Goal: Use online tool/utility: Utilize a website feature to perform a specific function

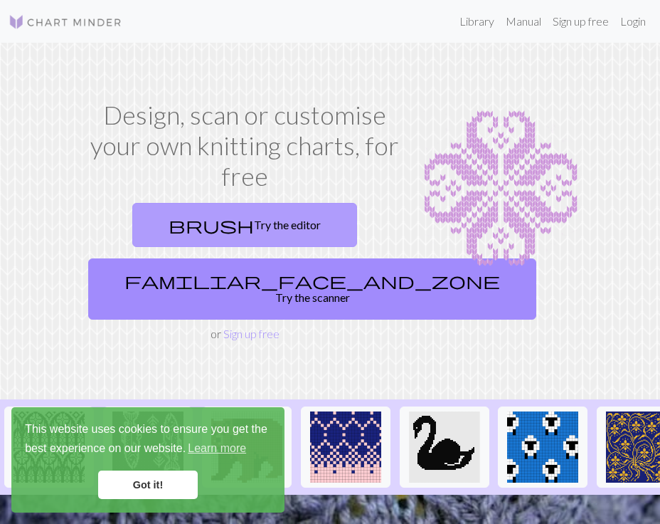
click at [265, 221] on link "brush Try the editor" at bounding box center [244, 225] width 225 height 44
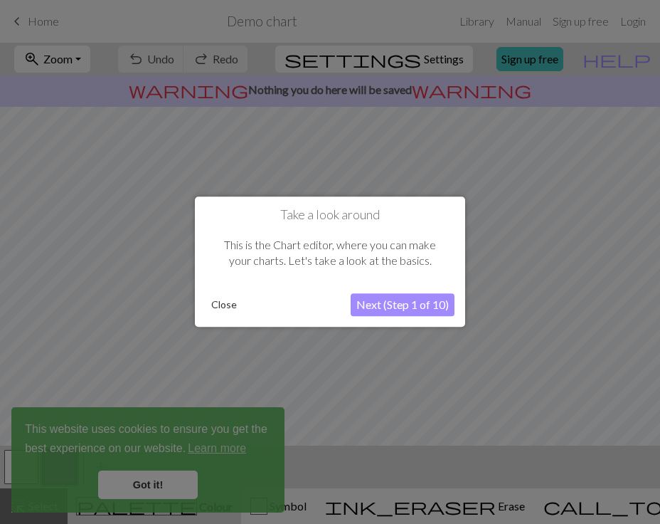
click at [409, 310] on button "Next (Step 1 of 10)" at bounding box center [403, 305] width 104 height 23
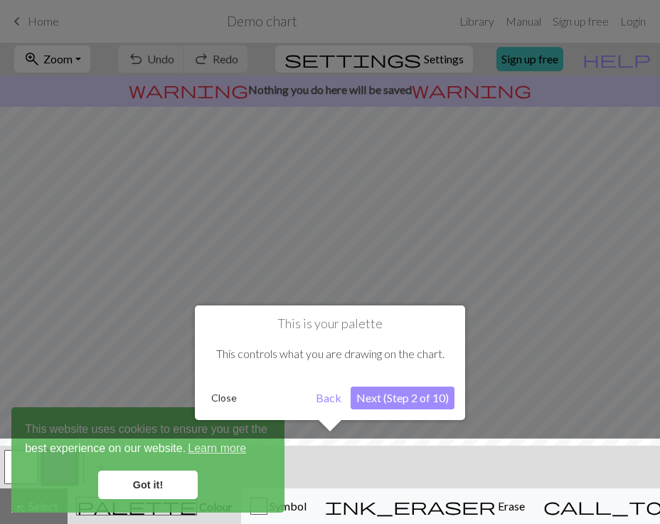
click at [224, 401] on button "Close" at bounding box center [224, 397] width 37 height 21
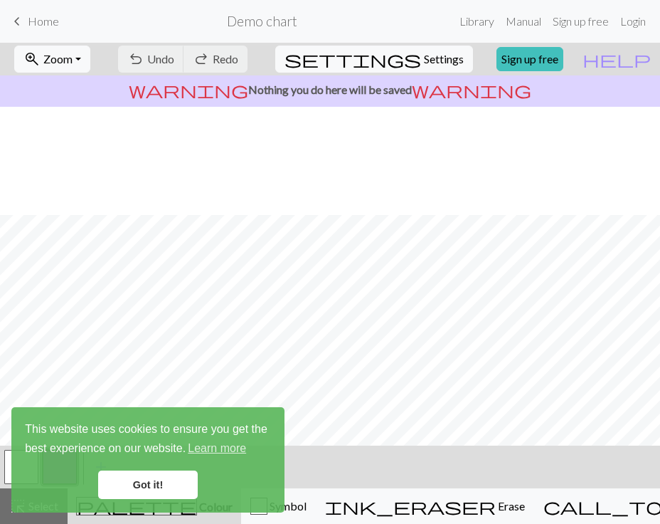
scroll to position [108, 0]
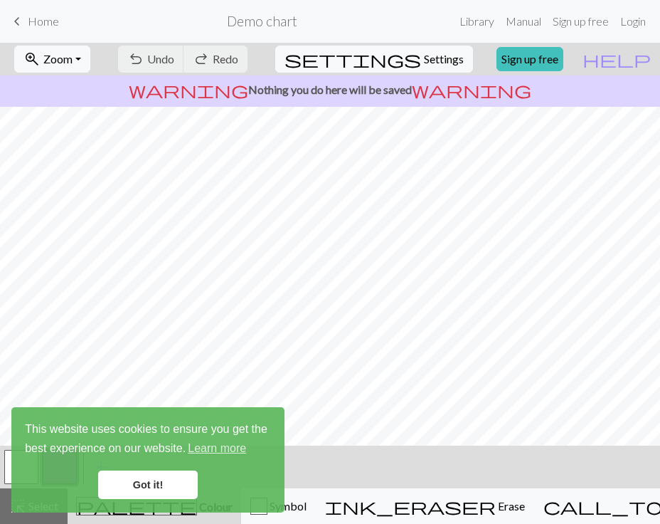
click at [147, 484] on link "Got it!" at bounding box center [148, 484] width 100 height 28
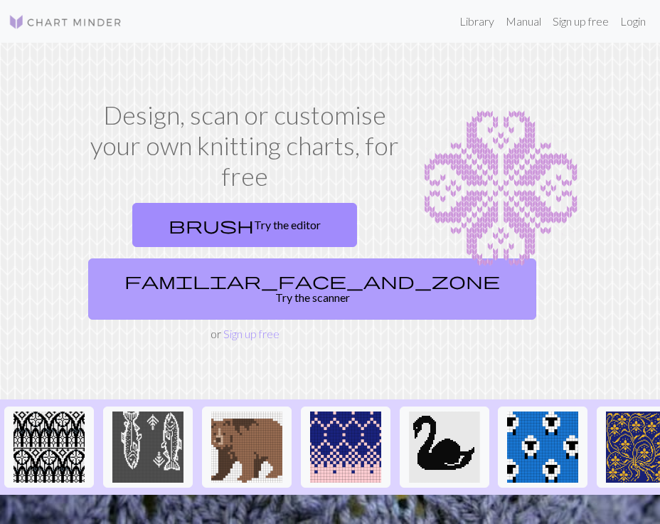
click at [257, 286] on link "familiar_face_and_zone Try the scanner" at bounding box center [312, 288] width 448 height 61
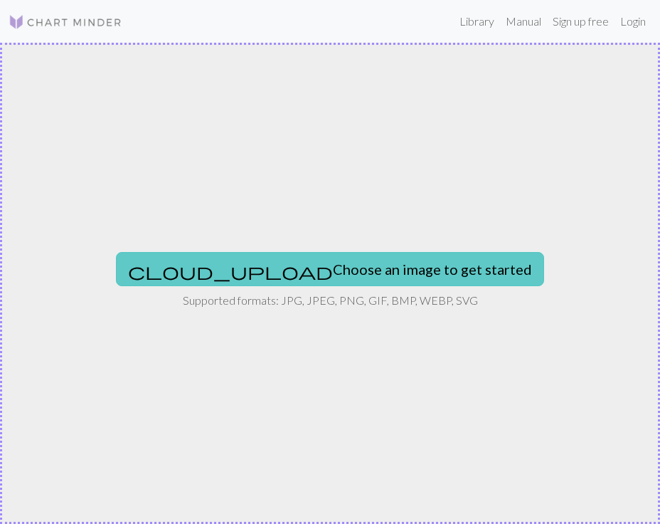
click at [318, 278] on button "cloud_upload Choose an image to get started" at bounding box center [330, 269] width 428 height 34
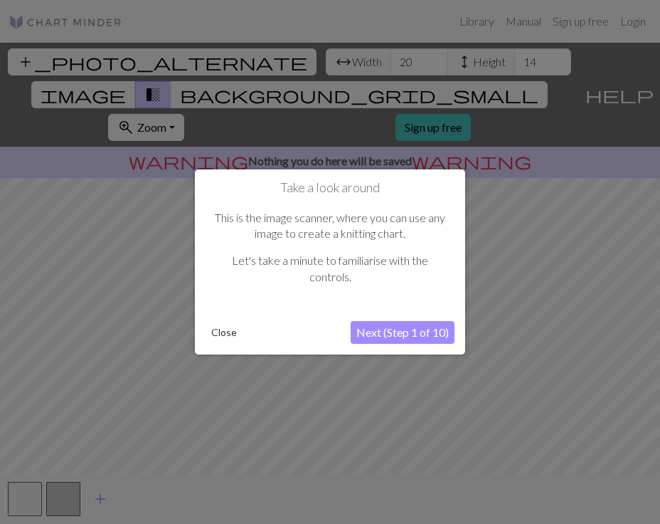
click at [384, 337] on button "Next (Step 1 of 10)" at bounding box center [403, 332] width 104 height 23
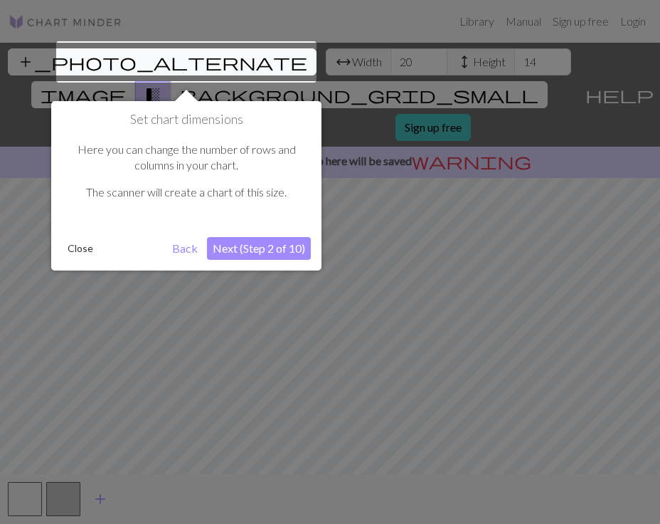
click at [241, 248] on button "Next (Step 2 of 10)" at bounding box center [259, 248] width 104 height 23
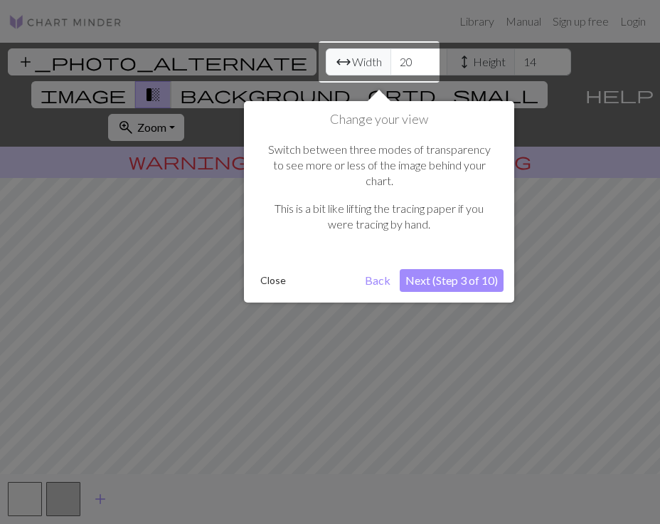
click at [448, 275] on button "Next (Step 3 of 10)" at bounding box center [452, 280] width 104 height 23
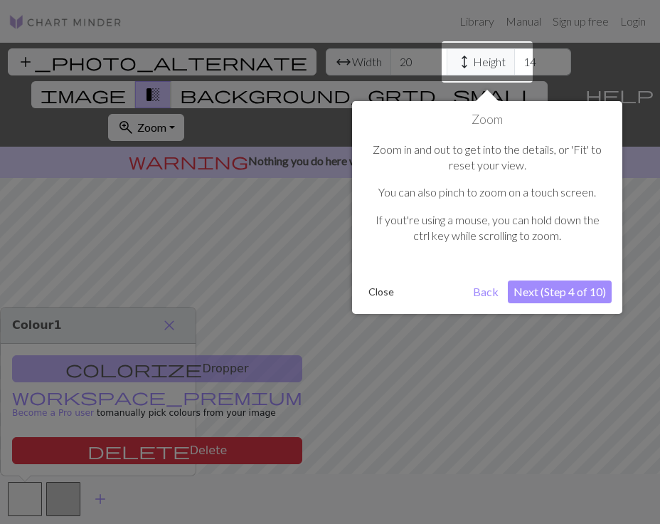
click at [375, 294] on button "Close" at bounding box center [381, 291] width 37 height 21
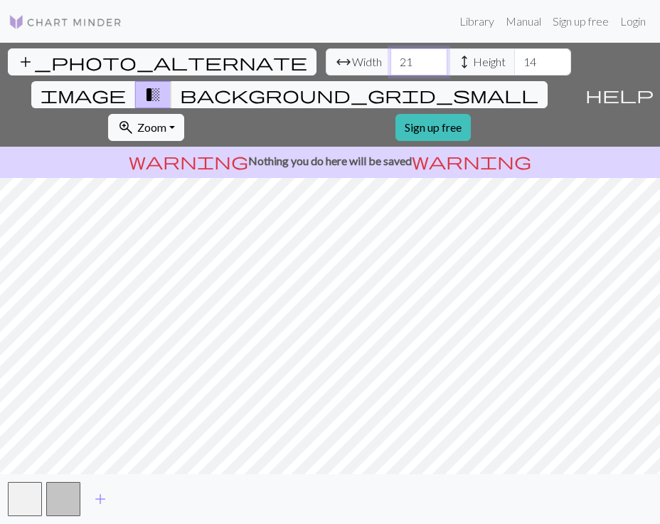
click at [391, 58] on input "21" at bounding box center [419, 61] width 57 height 27
click at [391, 58] on input "22" at bounding box center [419, 61] width 57 height 27
click at [391, 58] on input "23" at bounding box center [419, 61] width 57 height 27
click at [391, 58] on input "24" at bounding box center [419, 61] width 57 height 27
click at [391, 58] on input "25" at bounding box center [419, 61] width 57 height 27
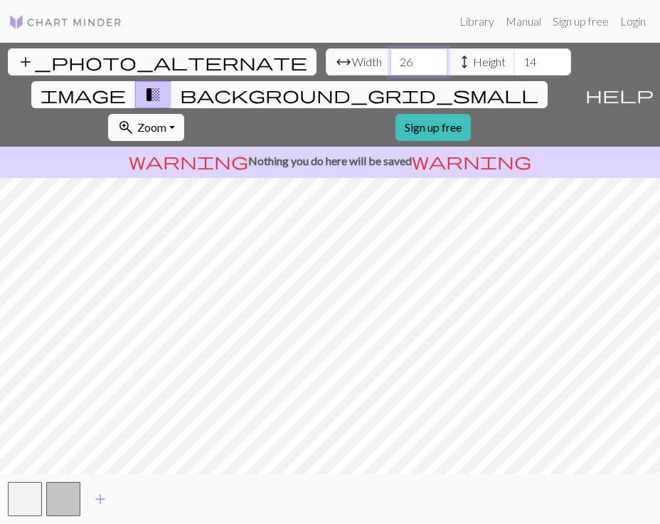
click at [391, 58] on input "26" at bounding box center [419, 61] width 57 height 27
click at [391, 58] on input "27" at bounding box center [419, 61] width 57 height 27
click at [391, 58] on input "28" at bounding box center [419, 61] width 57 height 27
click at [391, 58] on input "29" at bounding box center [419, 61] width 57 height 27
click at [391, 58] on input "30" at bounding box center [419, 61] width 57 height 27
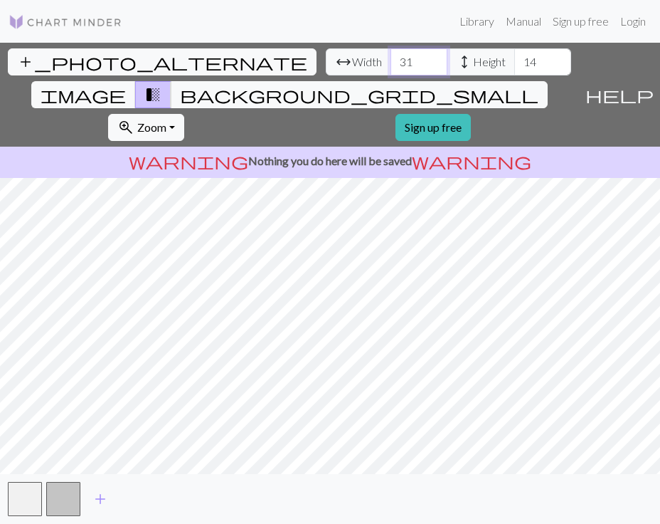
click at [391, 58] on input "31" at bounding box center [419, 61] width 57 height 27
click at [391, 58] on input "32" at bounding box center [419, 61] width 57 height 27
click at [391, 58] on input "33" at bounding box center [419, 61] width 57 height 27
click at [391, 58] on input "34" at bounding box center [419, 61] width 57 height 27
click at [391, 58] on input "35" at bounding box center [419, 61] width 57 height 27
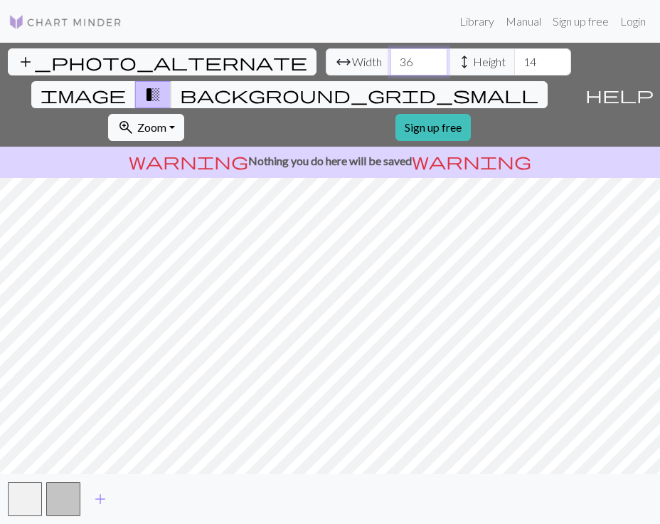
click at [391, 58] on input "36" at bounding box center [419, 61] width 57 height 27
click at [391, 58] on input "37" at bounding box center [419, 61] width 57 height 27
click at [391, 58] on input "38" at bounding box center [419, 61] width 57 height 27
click at [391, 58] on input "39" at bounding box center [419, 61] width 57 height 27
click at [391, 58] on input "40" at bounding box center [419, 61] width 57 height 27
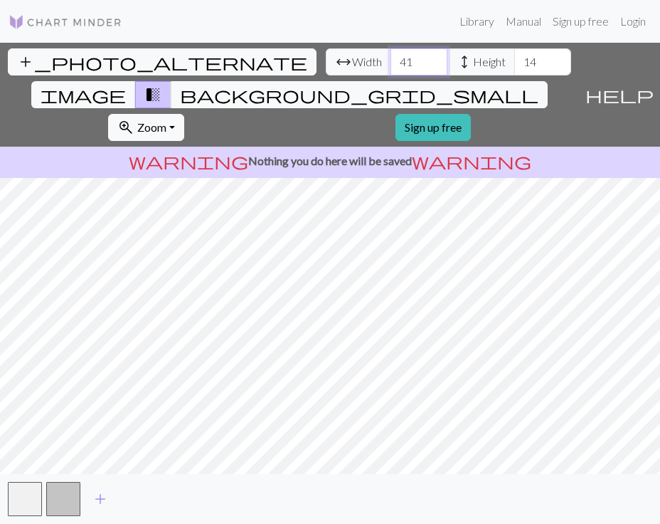
click at [391, 58] on input "41" at bounding box center [419, 61] width 57 height 27
click at [391, 58] on input "42" at bounding box center [419, 61] width 57 height 27
click at [391, 58] on input "43" at bounding box center [419, 61] width 57 height 27
click at [391, 58] on input "44" at bounding box center [419, 61] width 57 height 27
click at [391, 58] on input "45" at bounding box center [419, 61] width 57 height 27
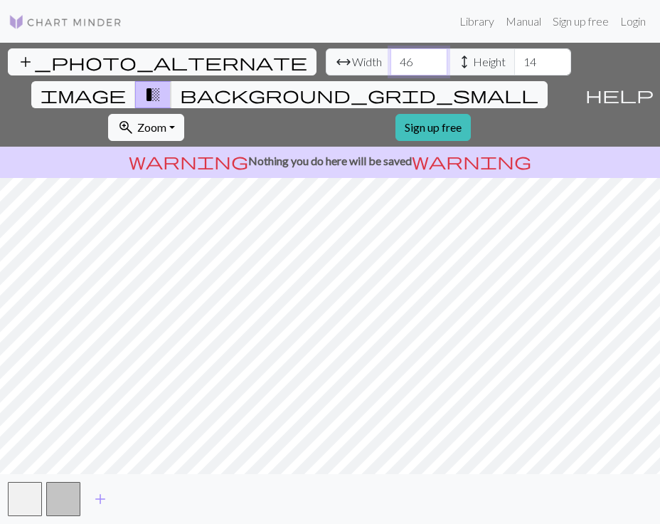
click at [391, 58] on input "46" at bounding box center [419, 61] width 57 height 27
click at [391, 58] on input "47" at bounding box center [419, 61] width 57 height 27
click at [391, 58] on input "48" at bounding box center [419, 61] width 57 height 27
type input "49"
click at [391, 58] on input "49" at bounding box center [419, 61] width 57 height 27
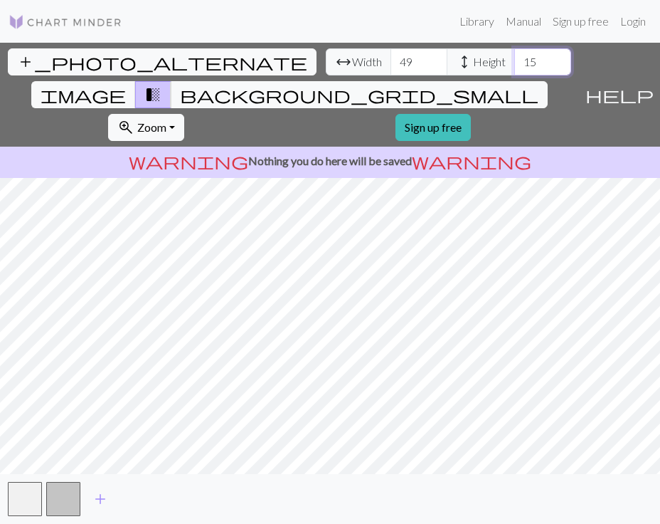
click at [515, 58] on input "15" at bounding box center [543, 61] width 57 height 27
click at [515, 58] on input "16" at bounding box center [543, 61] width 57 height 27
click at [515, 58] on input "17" at bounding box center [543, 61] width 57 height 27
click at [515, 58] on input "18" at bounding box center [543, 61] width 57 height 27
click at [515, 58] on input "19" at bounding box center [543, 61] width 57 height 27
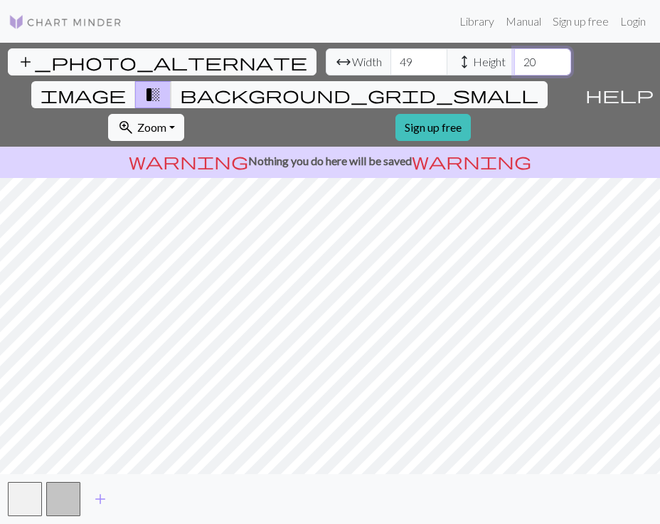
click at [515, 58] on input "20" at bounding box center [543, 61] width 57 height 27
click at [515, 58] on input "21" at bounding box center [543, 61] width 57 height 27
click at [515, 58] on input "22" at bounding box center [543, 61] width 57 height 27
click at [515, 58] on input "23" at bounding box center [543, 61] width 57 height 27
type input "24"
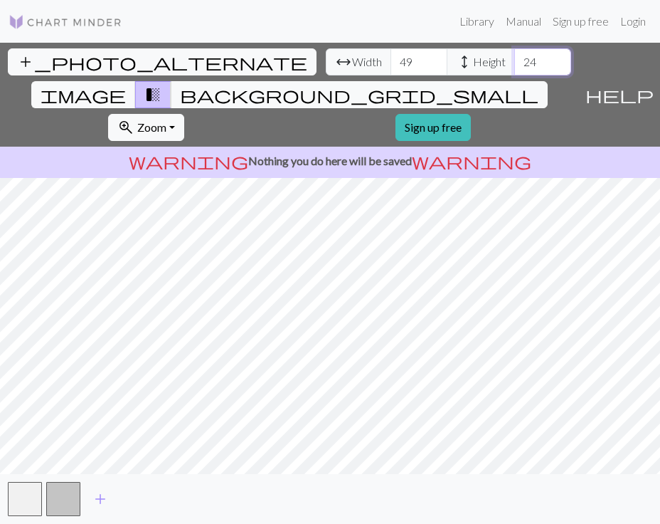
click at [515, 58] on input "24" at bounding box center [543, 61] width 57 height 27
